Goal: Task Accomplishment & Management: Use online tool/utility

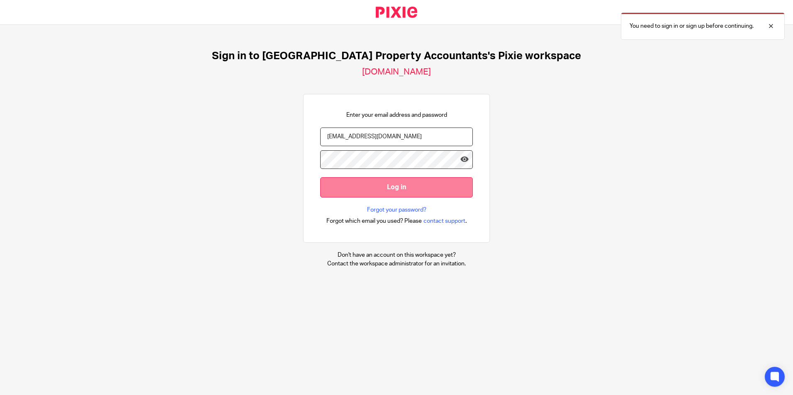
click at [376, 187] on input "Log in" at bounding box center [396, 187] width 153 height 20
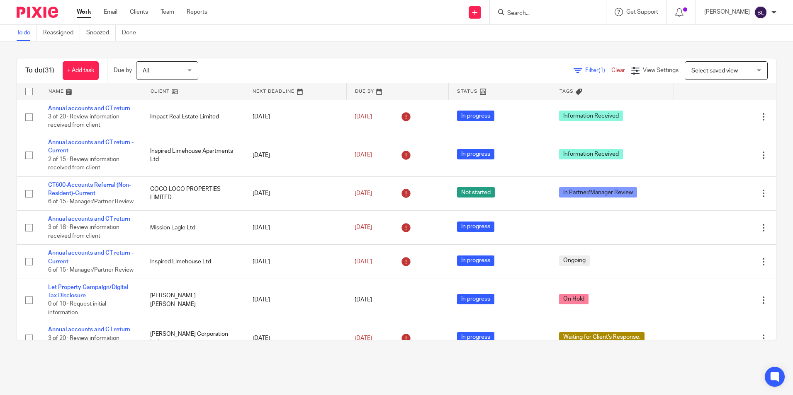
click at [537, 11] on input "Search" at bounding box center [543, 13] width 75 height 7
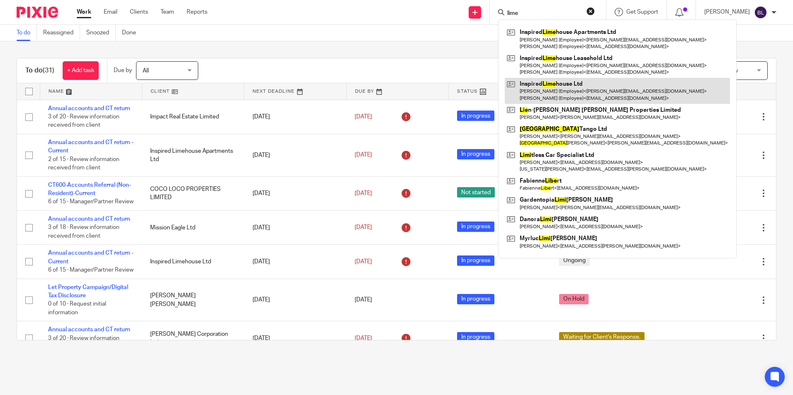
type input "lime"
click at [570, 84] on link at bounding box center [616, 91] width 225 height 26
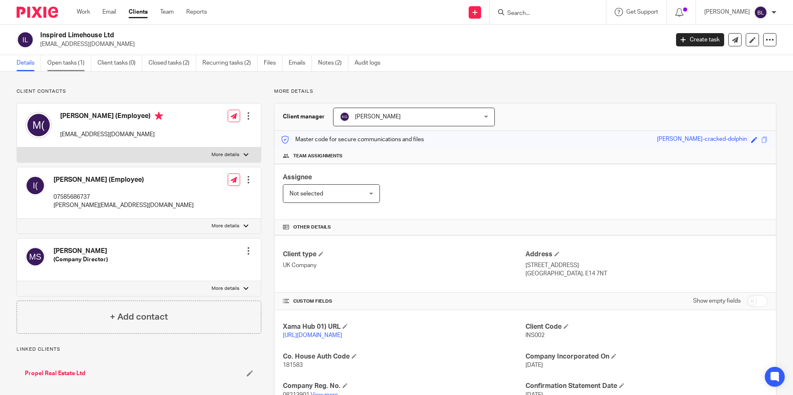
click at [68, 65] on link "Open tasks (1)" at bounding box center [69, 63] width 44 height 16
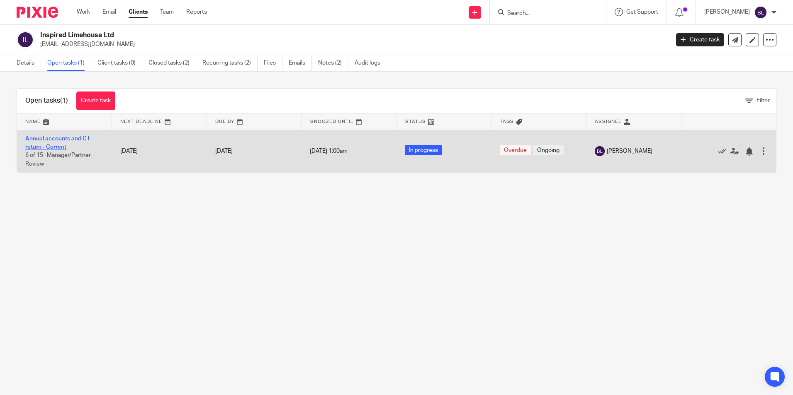
click at [64, 138] on link "Annual accounts and CT return - Current" at bounding box center [57, 143] width 65 height 14
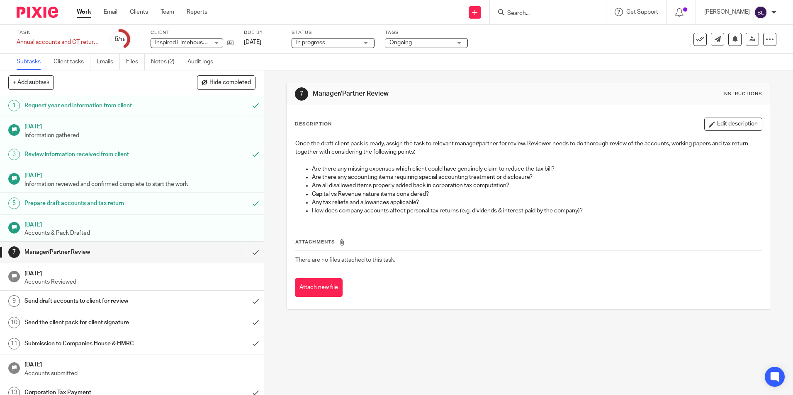
scroll to position [41, 0]
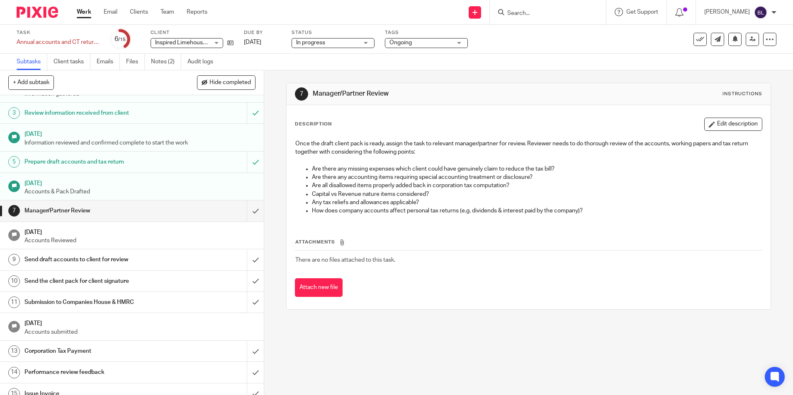
click at [90, 306] on h1 "Submission to Companies House & HMRC" at bounding box center [95, 302] width 143 height 12
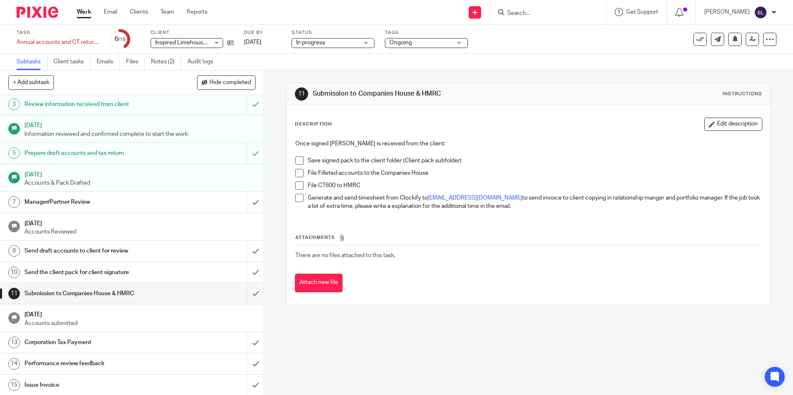
scroll to position [51, 0]
click at [75, 341] on h1 "Corporation Tax Payment" at bounding box center [95, 342] width 143 height 12
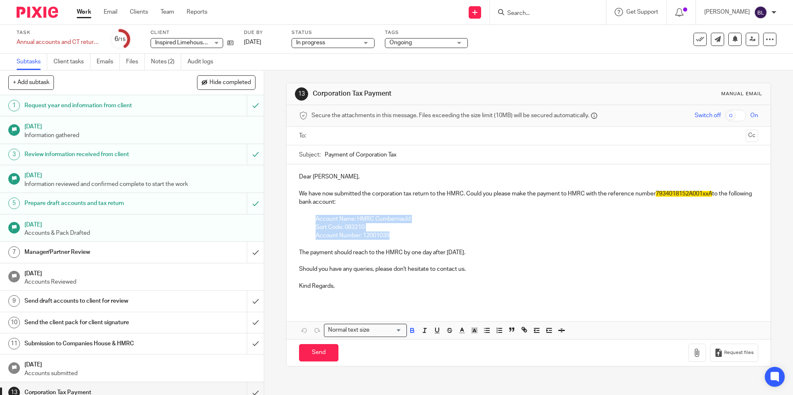
drag, startPoint x: 314, startPoint y: 217, endPoint x: 394, endPoint y: 237, distance: 82.3
click at [394, 237] on div "Dear [PERSON_NAME], We have now submitted the corporation tax return to the HMR…" at bounding box center [527, 235] width 483 height 141
copy div "Account Name: HMRC Cumbernauld Sort Code: 083210 Account Number: 12001039"
